Goal: Find specific page/section: Find specific page/section

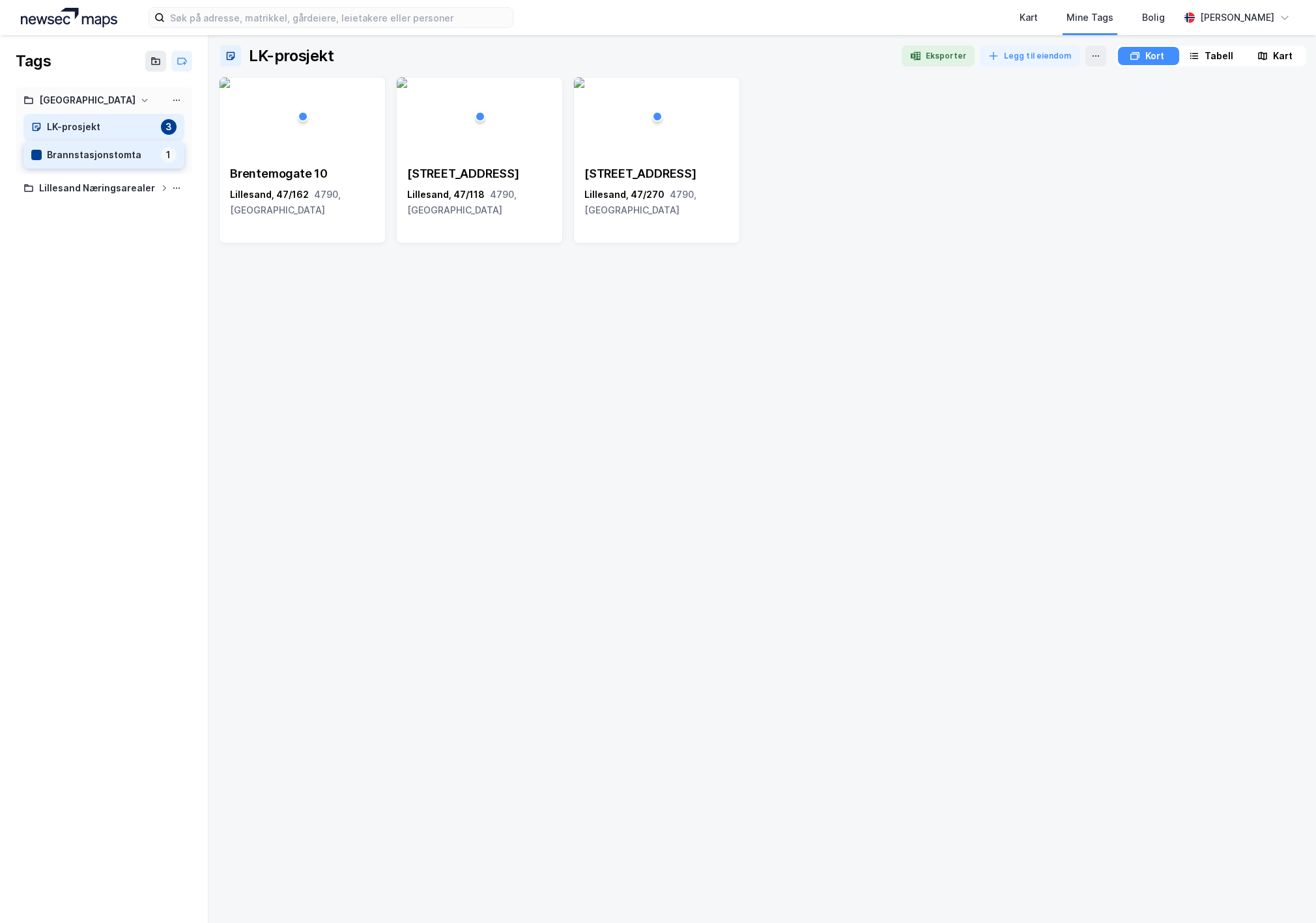
click at [117, 154] on div "Brannstasjonstomta" at bounding box center [101, 155] width 108 height 16
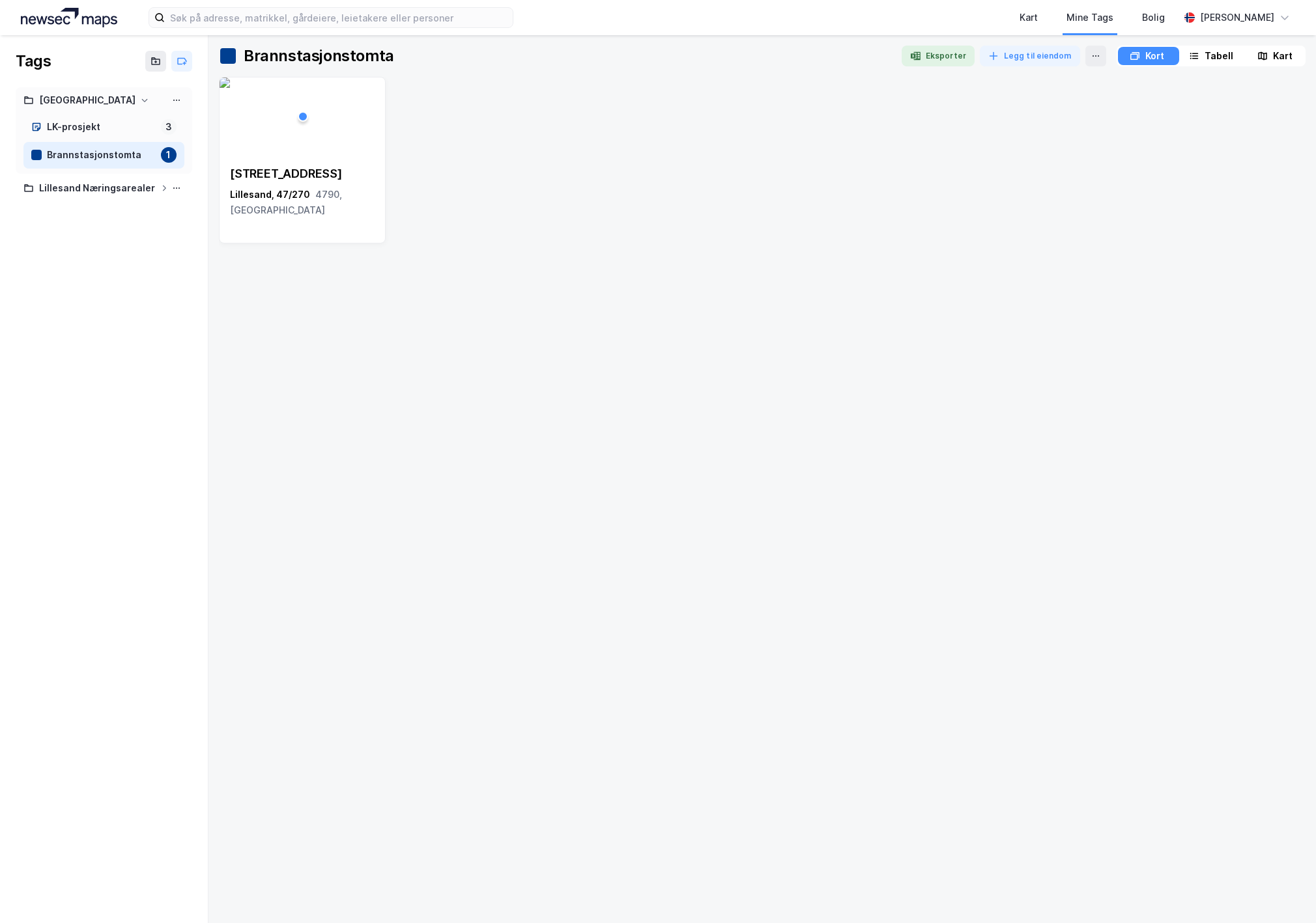
click at [230, 88] on img at bounding box center [224, 82] width 10 height 10
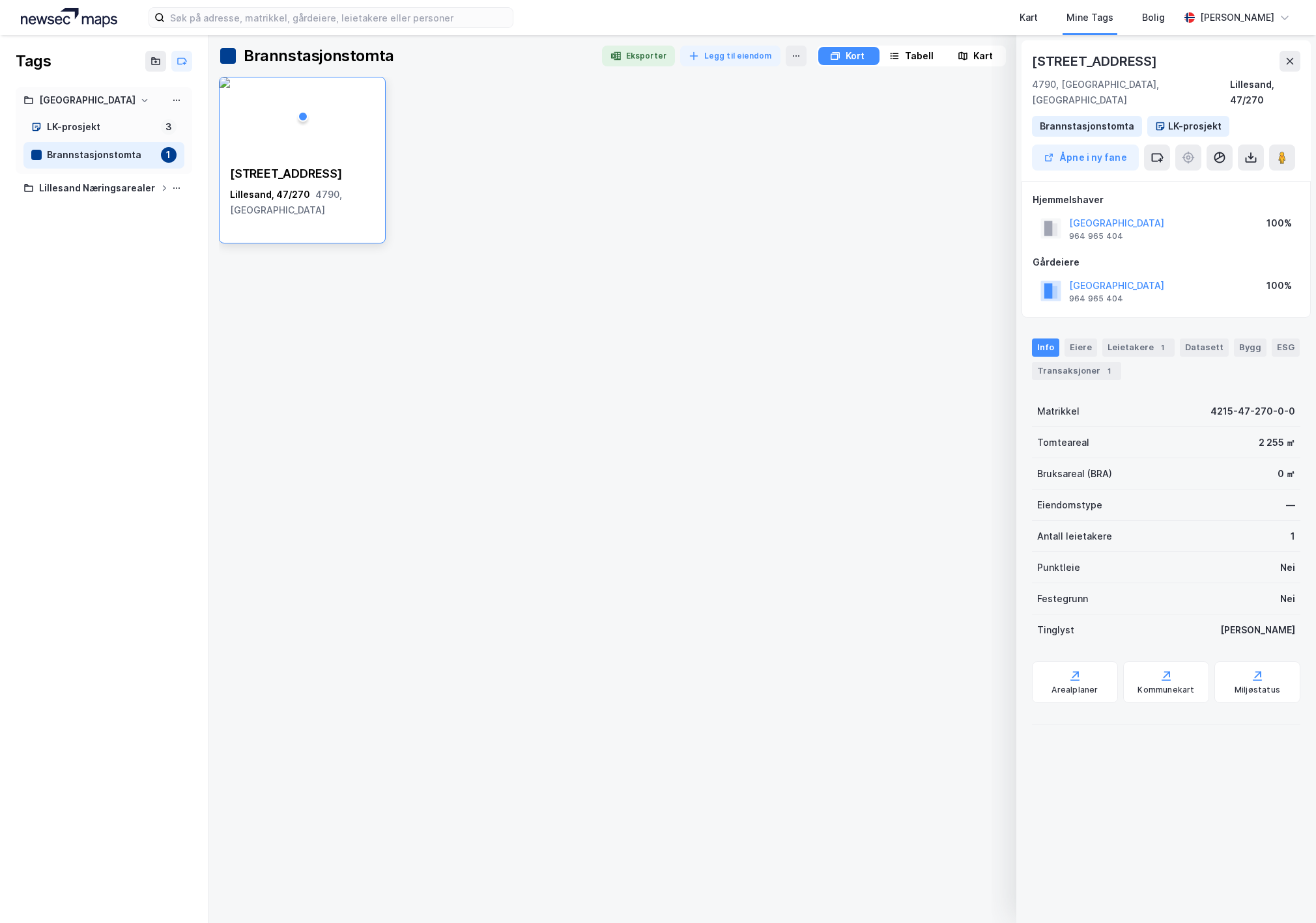
click at [970, 56] on div "Kart" at bounding box center [975, 56] width 59 height 19
